Goal: Task Accomplishment & Management: Complete application form

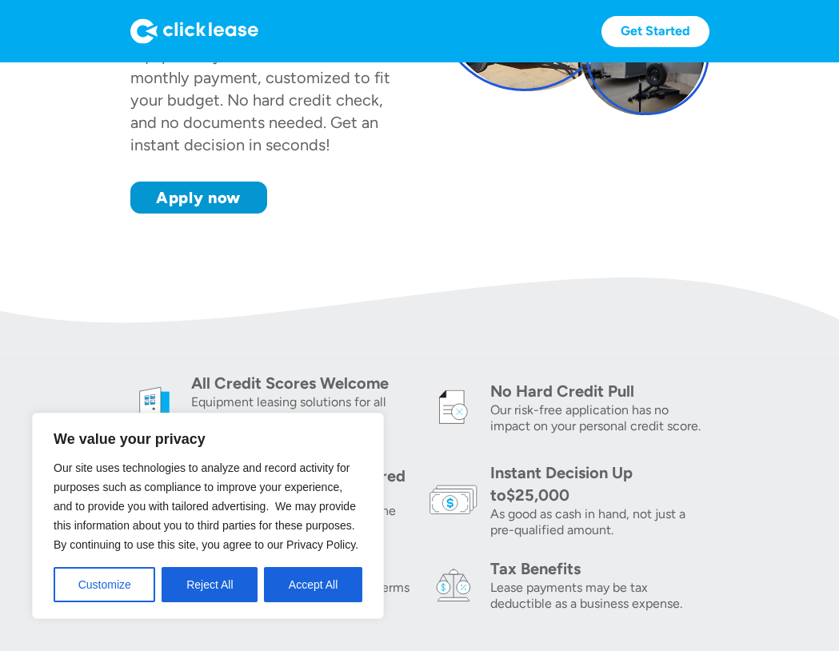
scroll to position [320, 0]
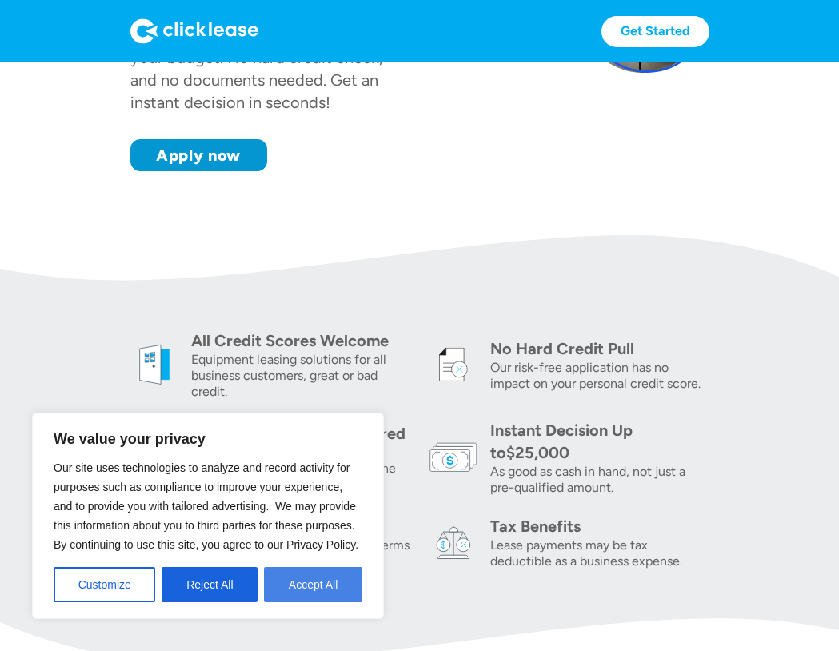
click at [287, 592] on button "Accept All" at bounding box center [313, 584] width 98 height 35
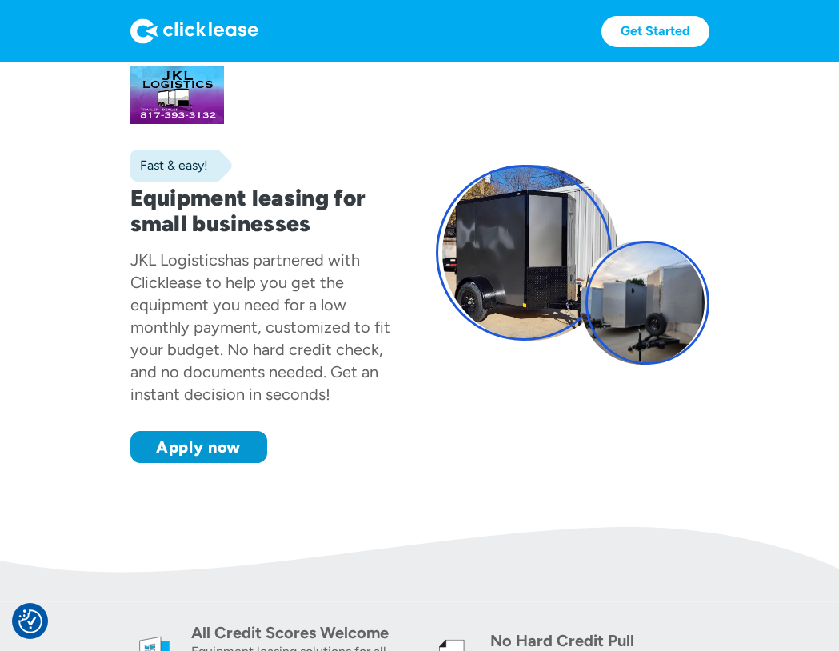
scroll to position [0, 0]
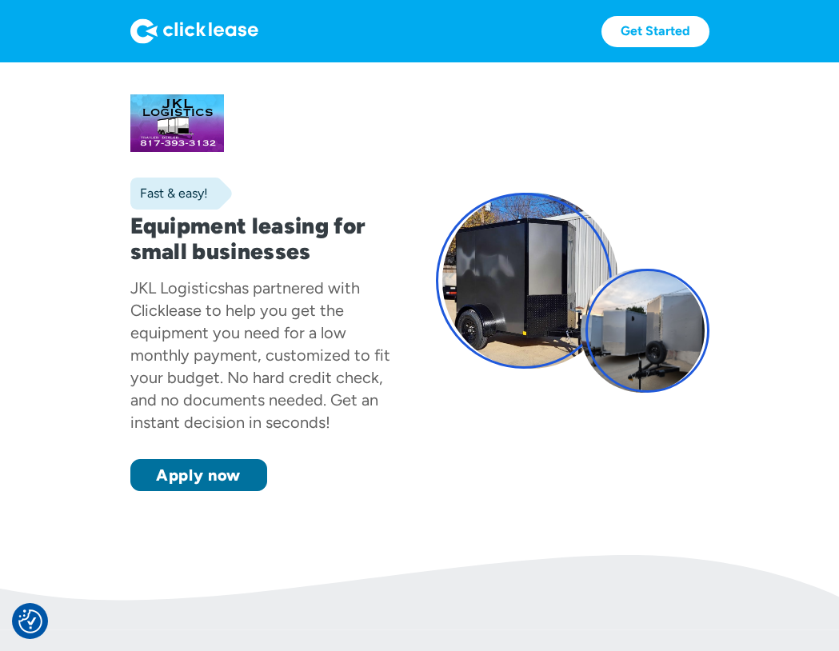
click at [194, 475] on link "Apply now" at bounding box center [198, 475] width 137 height 32
